Goal: Information Seeking & Learning: Learn about a topic

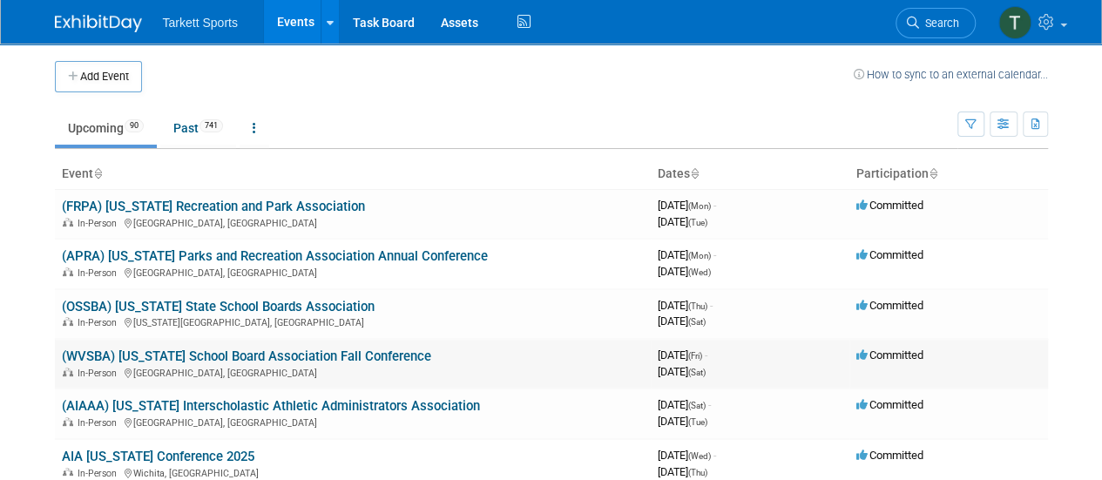
click at [293, 354] on link "(WVSBA) [US_STATE] School Board Association Fall Conference" at bounding box center [246, 356] width 369 height 16
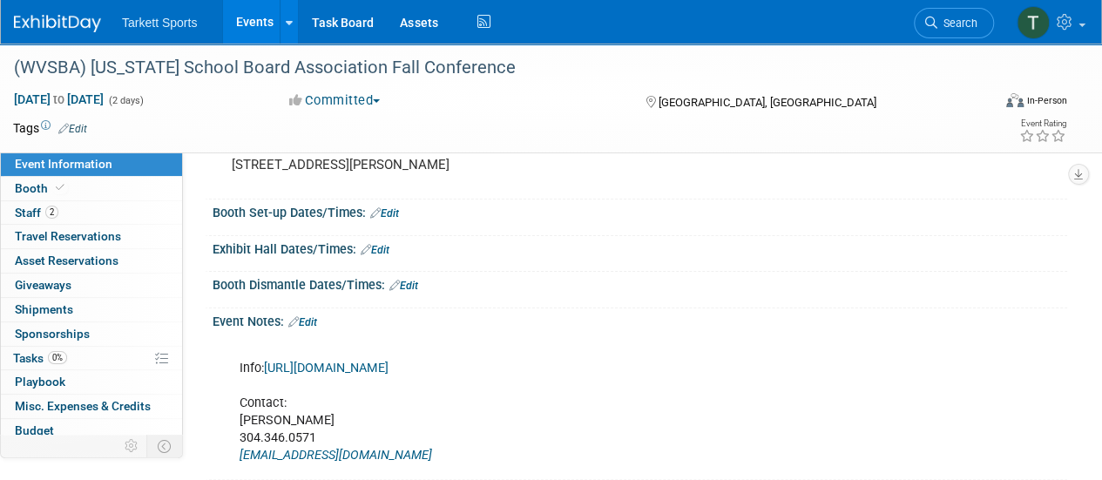
scroll to position [104, 0]
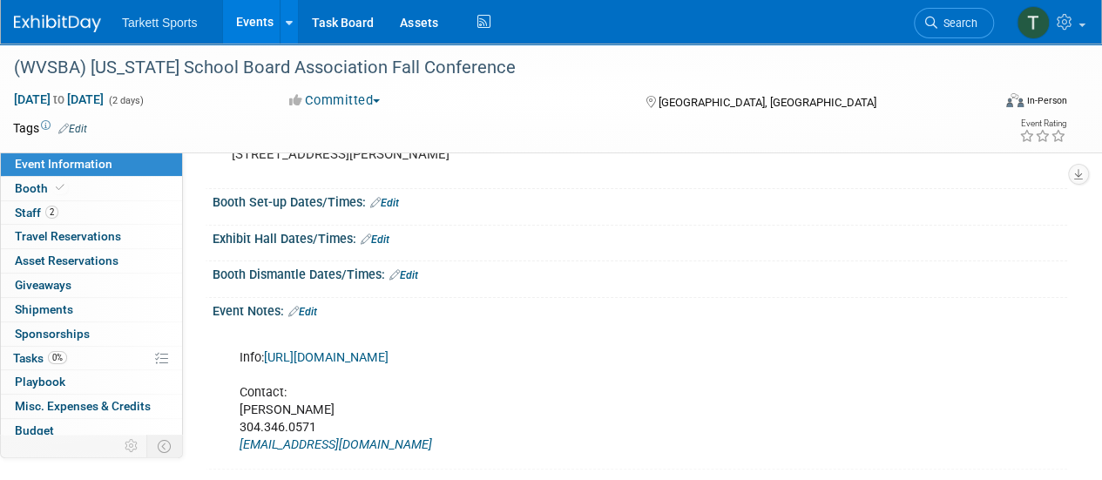
click at [388, 365] on link "https://core-docs.s3.amazonaws.com/documents/asset/uploaded_file/3519/WVSBA/341…" at bounding box center [326, 357] width 125 height 15
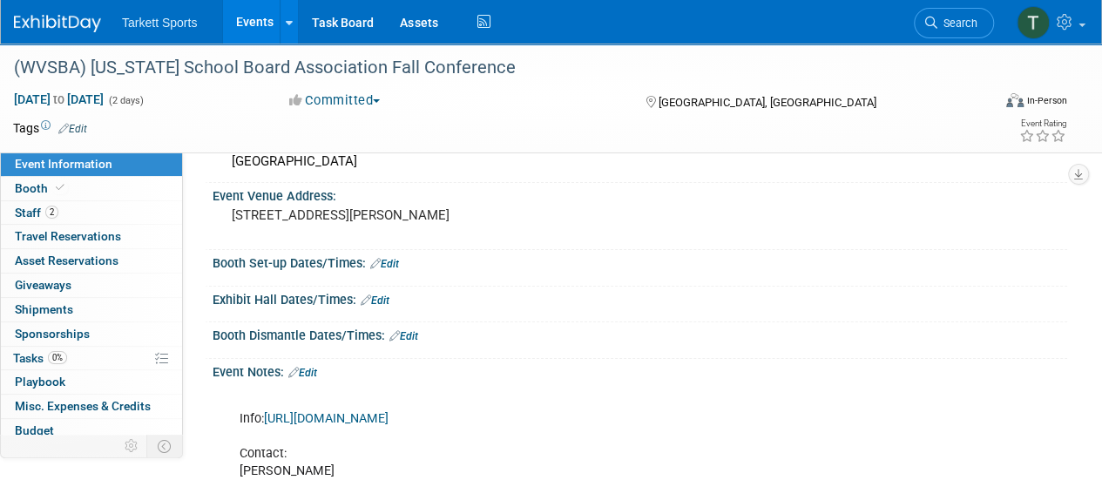
scroll to position [0, 0]
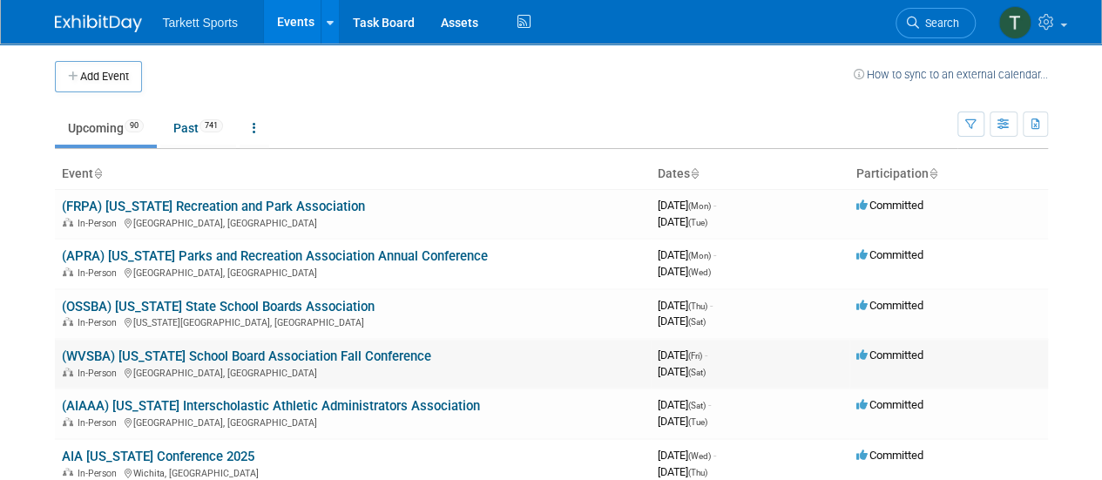
click at [303, 361] on link "(WVSBA) [US_STATE] School Board Association Fall Conference" at bounding box center [246, 356] width 369 height 16
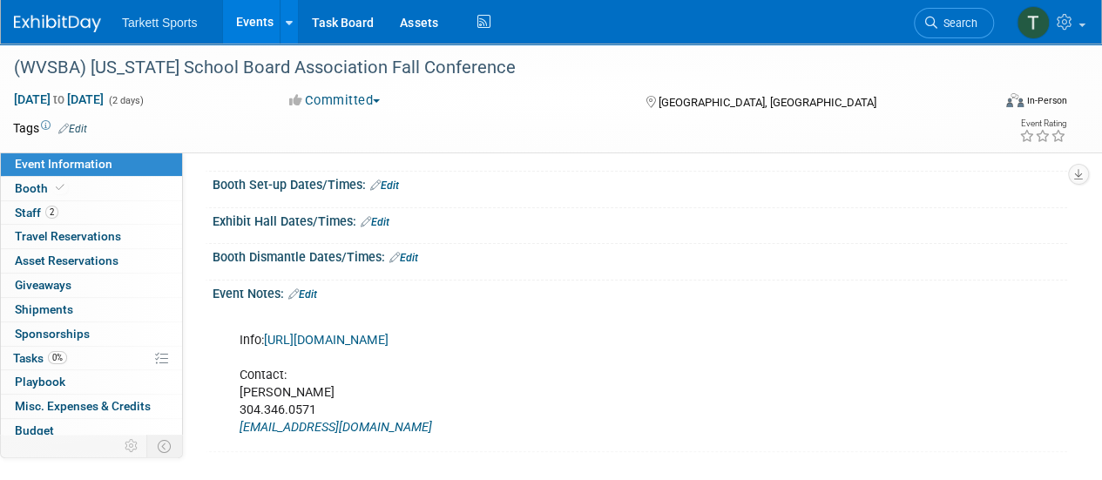
scroll to position [139, 0]
